Goal: Information Seeking & Learning: Learn about a topic

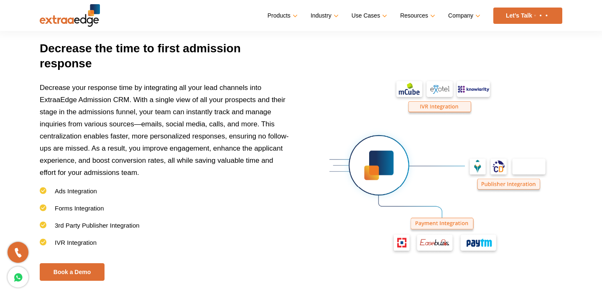
scroll to position [1253, 0]
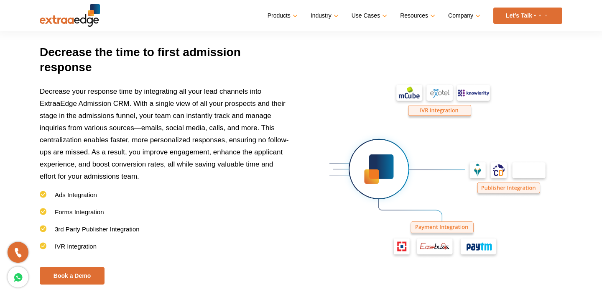
drag, startPoint x: 485, startPoint y: 95, endPoint x: 459, endPoint y: 97, distance: 26.4
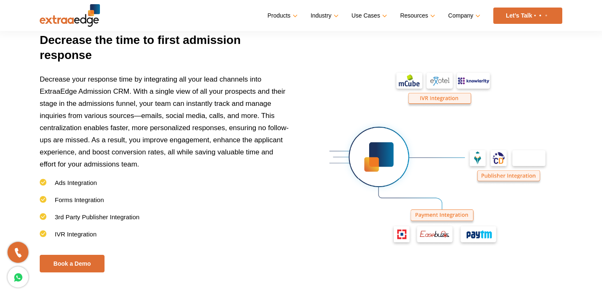
click at [450, 118] on img at bounding box center [436, 158] width 251 height 251
click at [448, 99] on img at bounding box center [436, 158] width 251 height 251
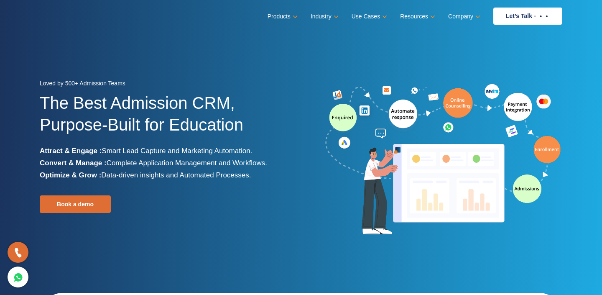
scroll to position [0, 0]
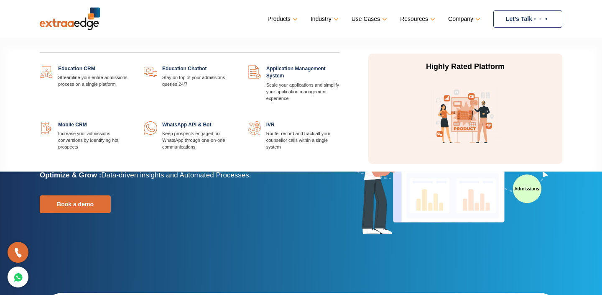
click at [235, 121] on link at bounding box center [235, 121] width 0 height 0
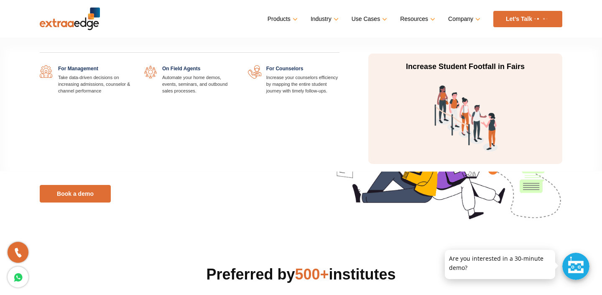
click at [235, 65] on link at bounding box center [235, 65] width 0 height 0
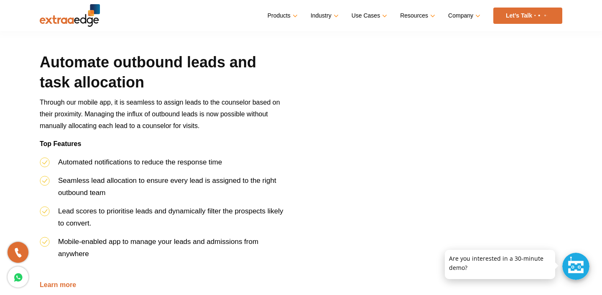
scroll to position [384, 0]
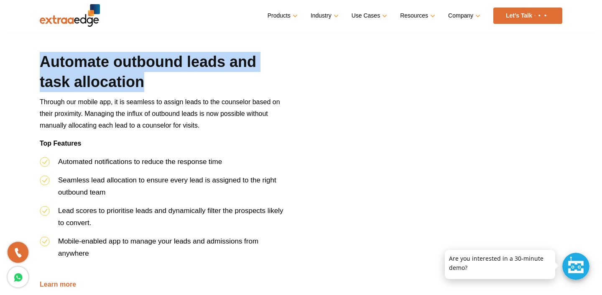
drag, startPoint x: 37, startPoint y: 62, endPoint x: 204, endPoint y: 77, distance: 168.2
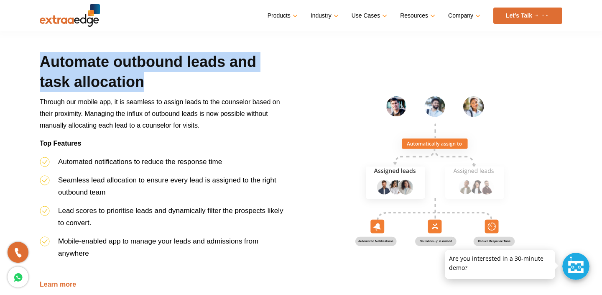
click at [205, 77] on div "Automate outbound leads and task allocation Through our mobile app, it is seaml…" at bounding box center [161, 171] width 257 height 238
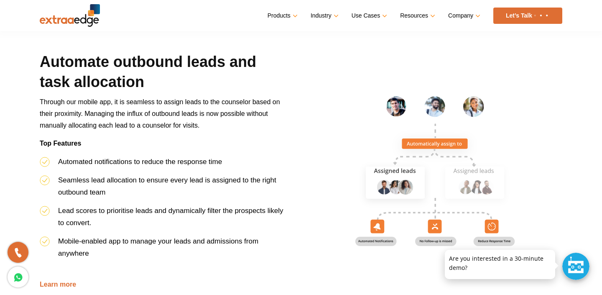
click at [195, 89] on h2 "Automate outbound leads and task allocation" at bounding box center [162, 74] width 244 height 44
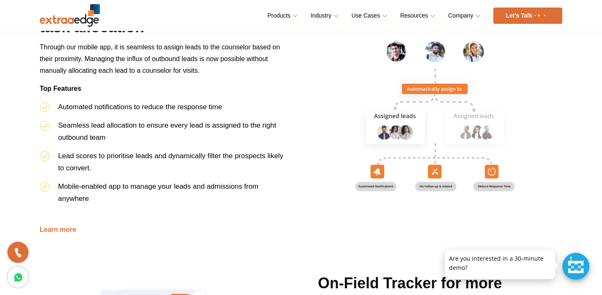
scroll to position [438, 0]
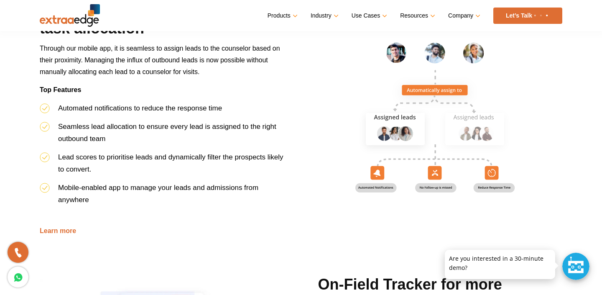
click at [447, 197] on img at bounding box center [434, 117] width 255 height 206
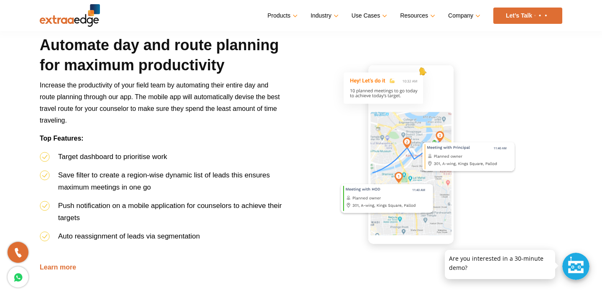
scroll to position [924, 0]
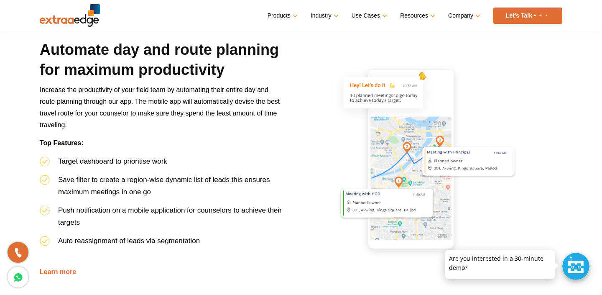
click at [578, 267] on div at bounding box center [575, 265] width 27 height 27
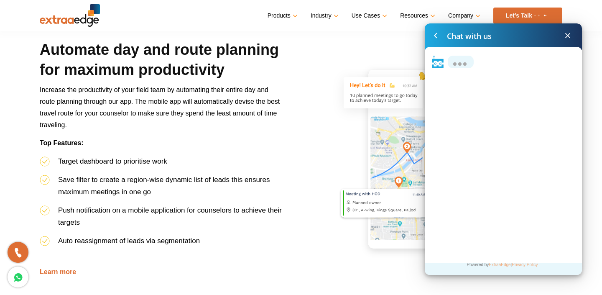
click at [566, 31] on span at bounding box center [567, 36] width 10 height 10
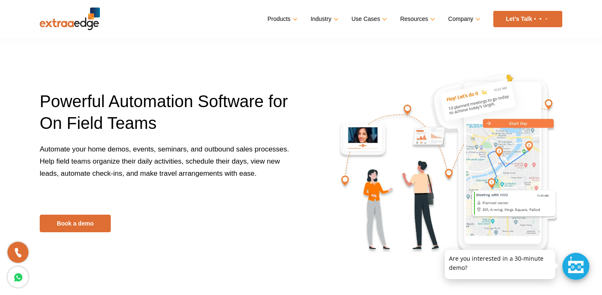
scroll to position [0, 0]
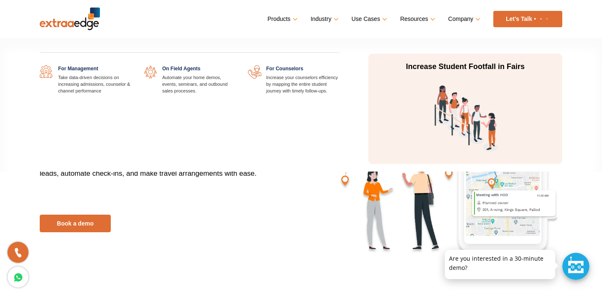
click at [339, 65] on link at bounding box center [339, 65] width 0 height 0
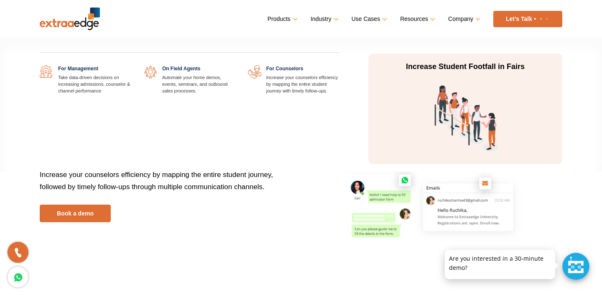
click at [131, 65] on link at bounding box center [131, 65] width 0 height 0
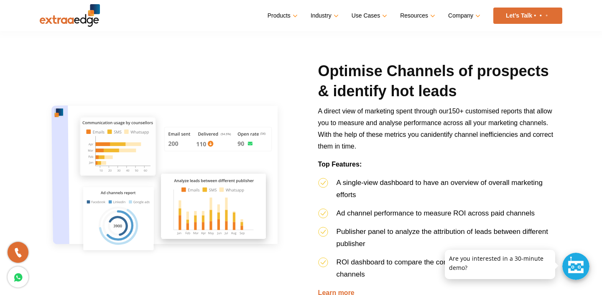
scroll to position [664, 0]
click at [243, 143] on img at bounding box center [167, 179] width 255 height 206
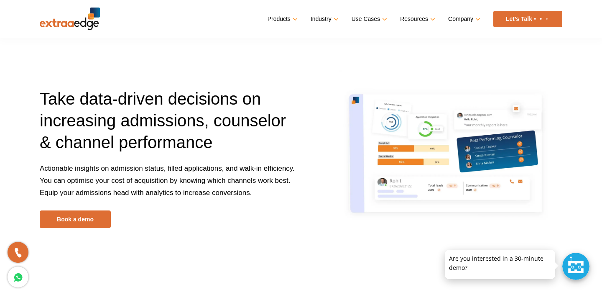
scroll to position [0, 0]
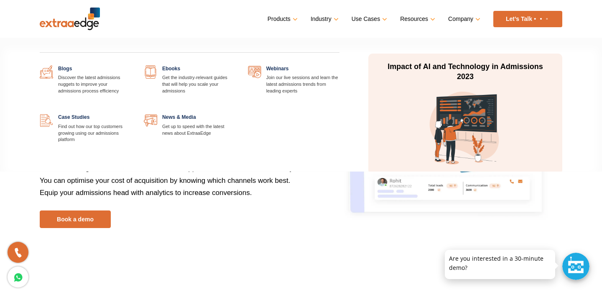
click at [131, 114] on link at bounding box center [131, 114] width 0 height 0
